Goal: Task Accomplishment & Management: Manage account settings

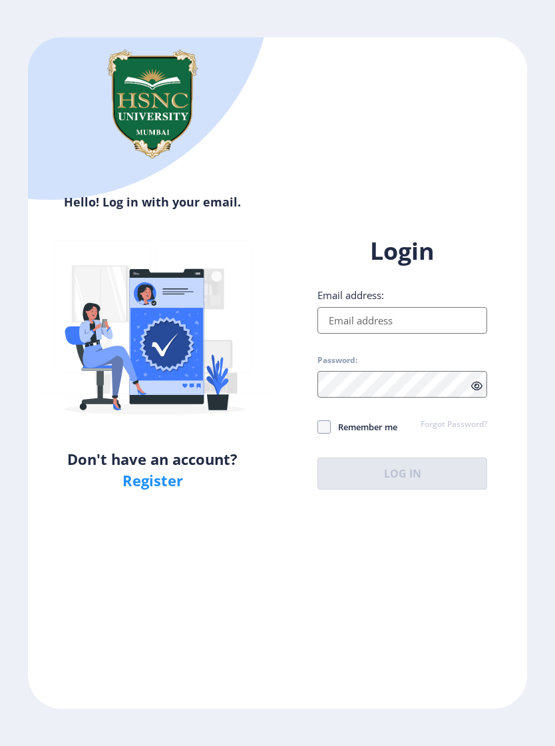
click at [397, 330] on input "Email address:" at bounding box center [403, 320] width 170 height 27
type input "[EMAIL_ADDRESS][DOMAIN_NAME]"
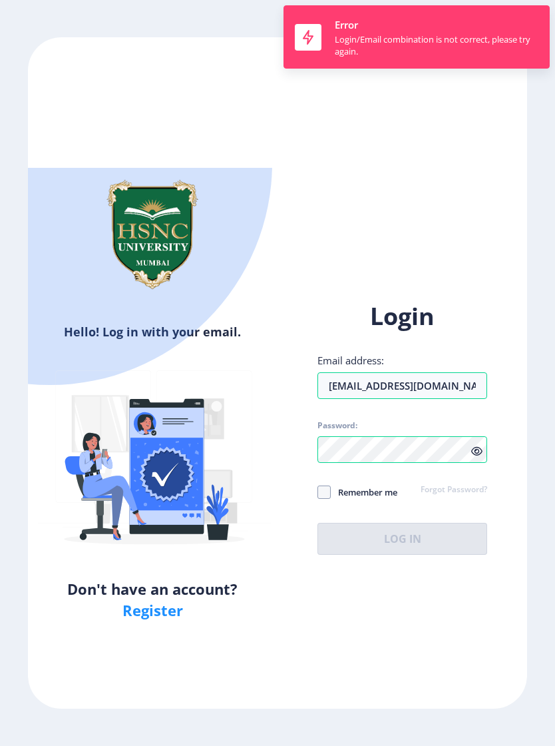
click at [479, 397] on div "Login Email address: [EMAIL_ADDRESS][DOMAIN_NAME] Password: Remember me Forgot …" at bounding box center [403, 427] width 170 height 254
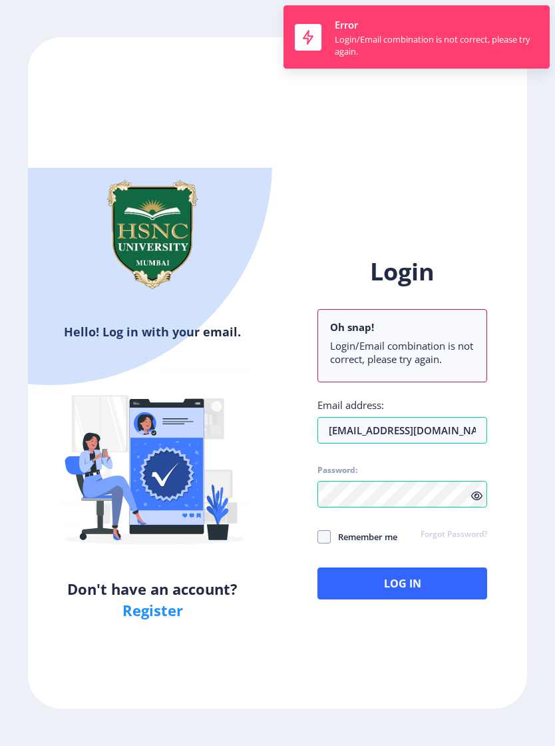
click at [472, 491] on icon at bounding box center [477, 496] width 11 height 10
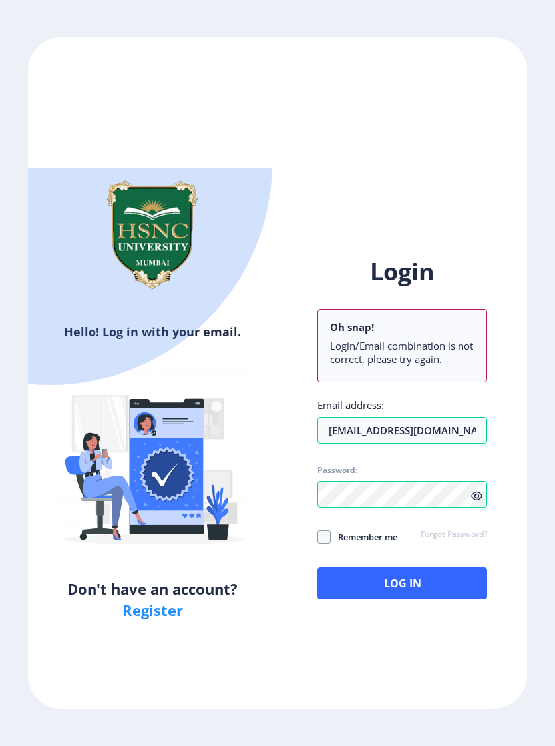
click at [328, 530] on span at bounding box center [324, 536] width 13 height 13
click at [318, 536] on input "Remember me" at bounding box center [318, 536] width 1 height 1
checkbox input "true"
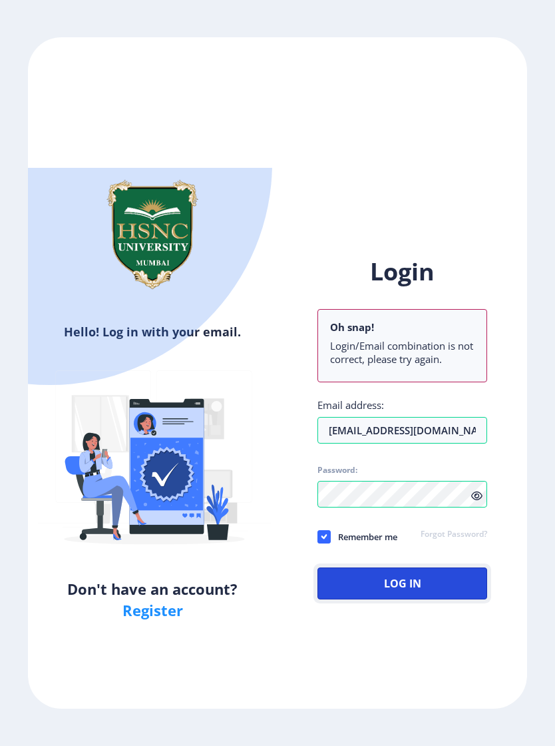
click at [390, 567] on button "Log In" at bounding box center [403, 583] width 170 height 32
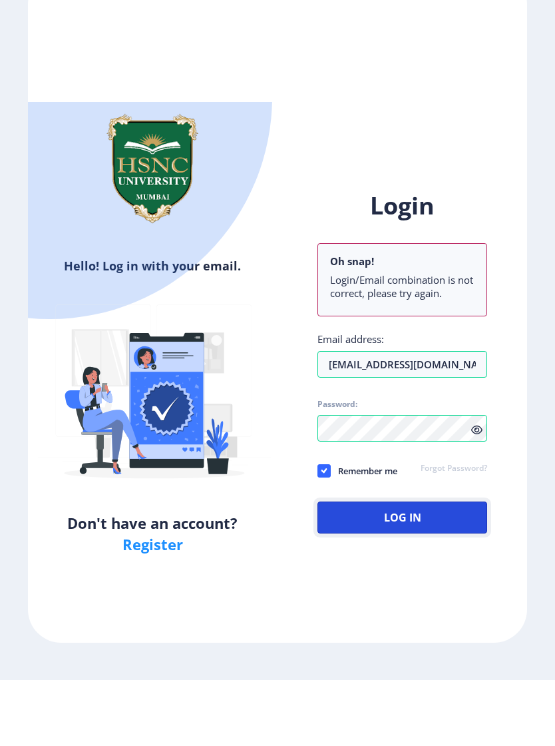
click at [423, 567] on button "Log In" at bounding box center [403, 583] width 170 height 32
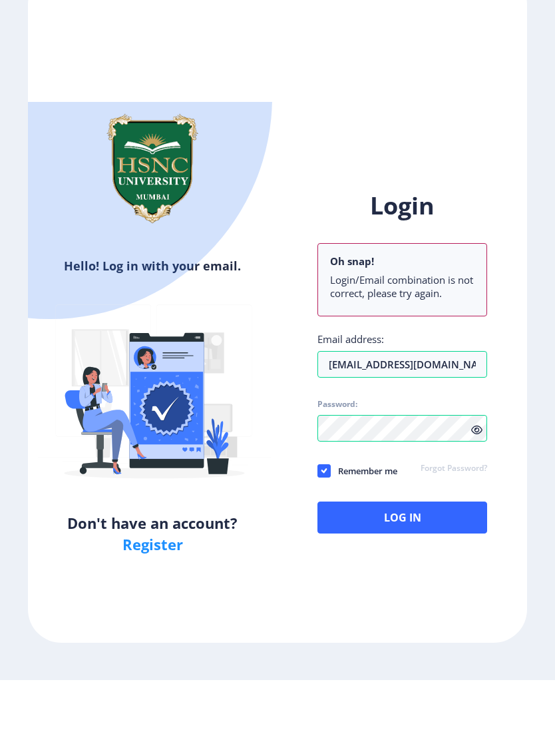
scroll to position [21, 0]
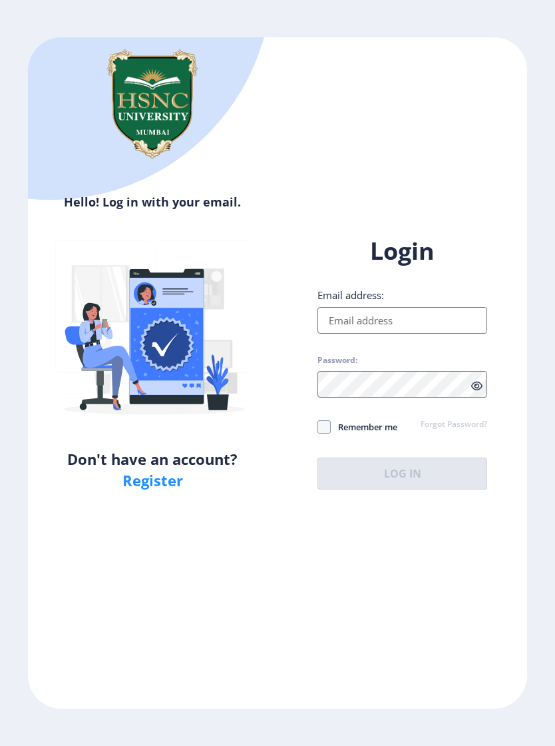
click at [425, 320] on input "Email address:" at bounding box center [403, 320] width 170 height 27
